Goal: Information Seeking & Learning: Learn about a topic

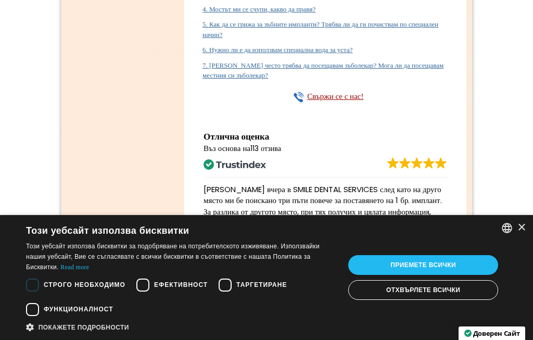
scroll to position [5706, 0]
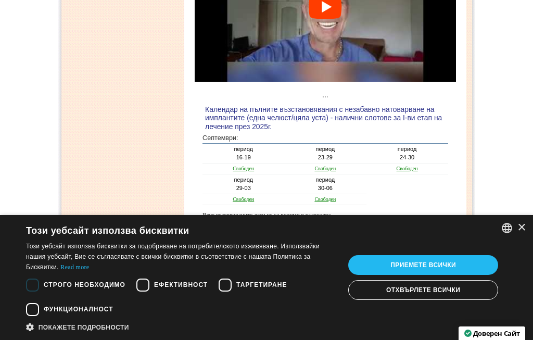
scroll to position [1273, 0]
click at [323, 19] on div at bounding box center [325, 6] width 35 height 25
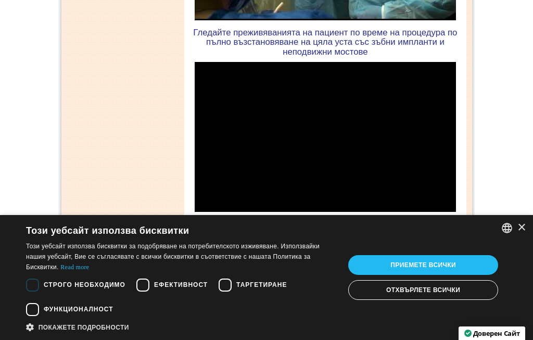
scroll to position [1140, 0]
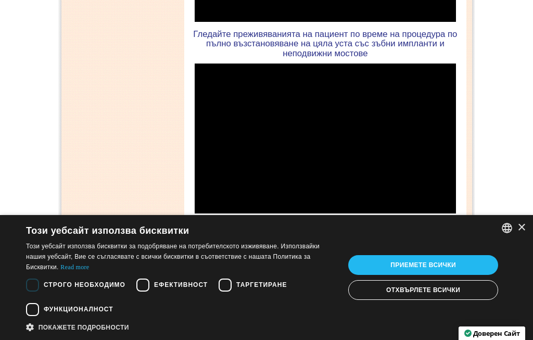
click at [33, 274] on div "Cookie consent dialog" at bounding box center [32, 285] width 24 height 24
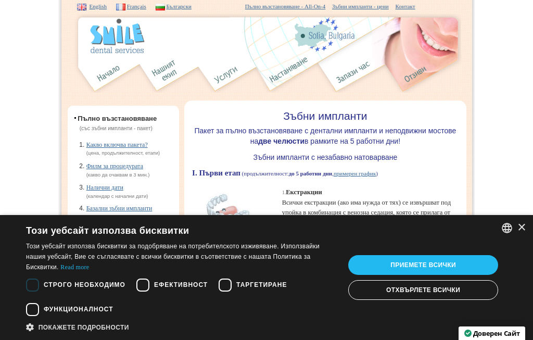
scroll to position [0, 0]
click at [415, 4] on link "Контакт" at bounding box center [405, 6] width 20 height 6
